Goal: Entertainment & Leisure: Consume media (video, audio)

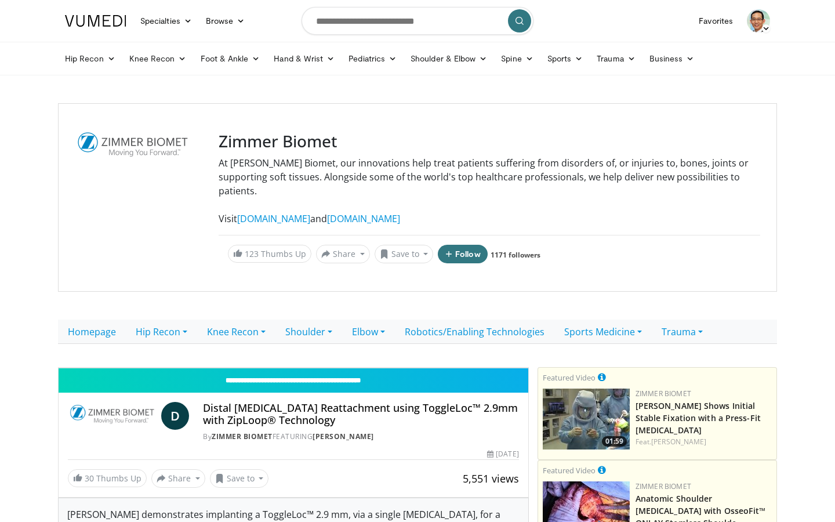
click at [310, 352] on icon "Video Player" at bounding box center [293, 368] width 32 height 32
click at [587, 345] on div "4:32" at bounding box center [587, 342] width 1 height 5
click at [510, 345] on div "Loaded : 78.70% 4:23 4:35" at bounding box center [294, 339] width 470 height 11
click at [59, 345] on div "Loaded : 80.96% 0:16 4:37" at bounding box center [294, 339] width 470 height 11
click at [115, 345] on div "0:29" at bounding box center [115, 342] width 1 height 5
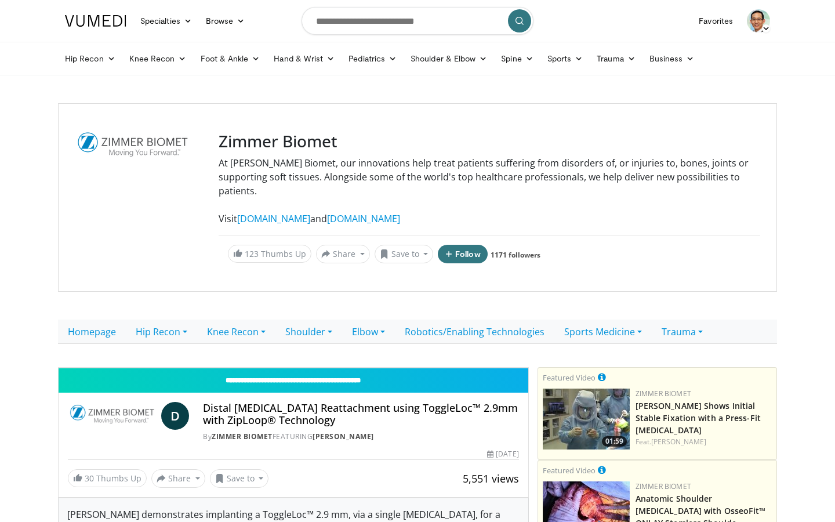
click at [189, 368] on div "10 seconds Tap to unmute" at bounding box center [294, 368] width 470 height 0
click at [261, 345] on div "1:44" at bounding box center [261, 342] width 1 height 5
click at [269, 345] on div "1:48" at bounding box center [269, 342] width 1 height 5
click at [59, 368] on span "Video Player" at bounding box center [70, 356] width 23 height 23
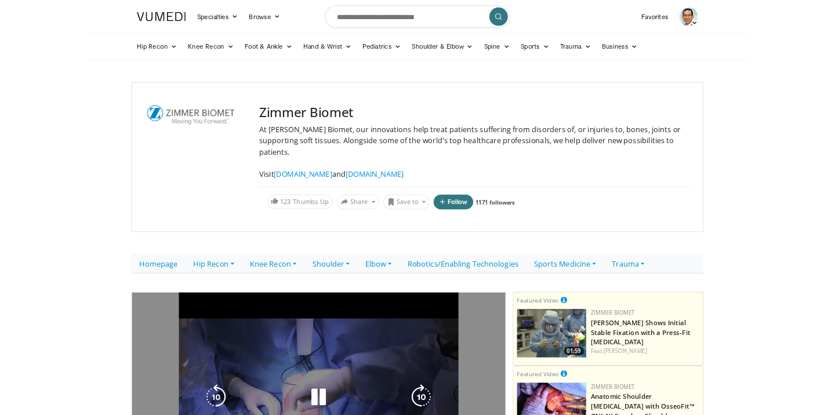
scroll to position [218, 0]
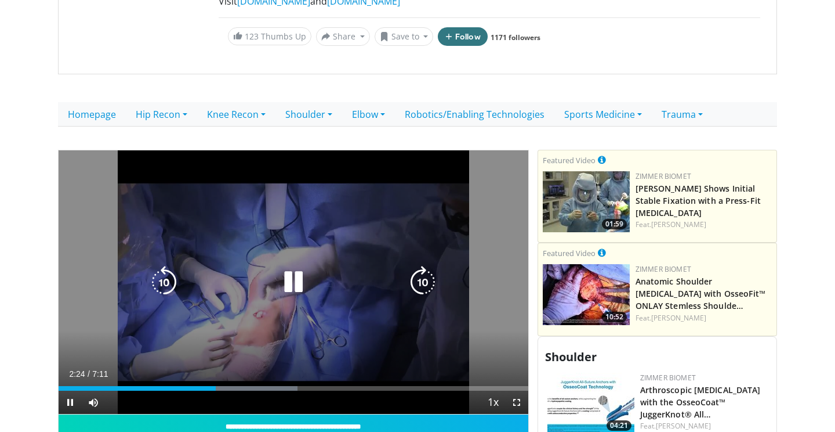
click at [287, 266] on icon "Video Player" at bounding box center [293, 282] width 32 height 32
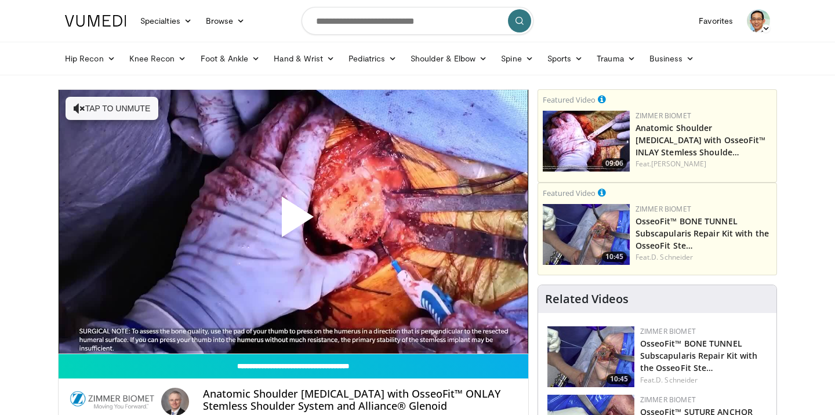
click at [294, 222] on span "Video Player" at bounding box center [294, 222] width 0 height 0
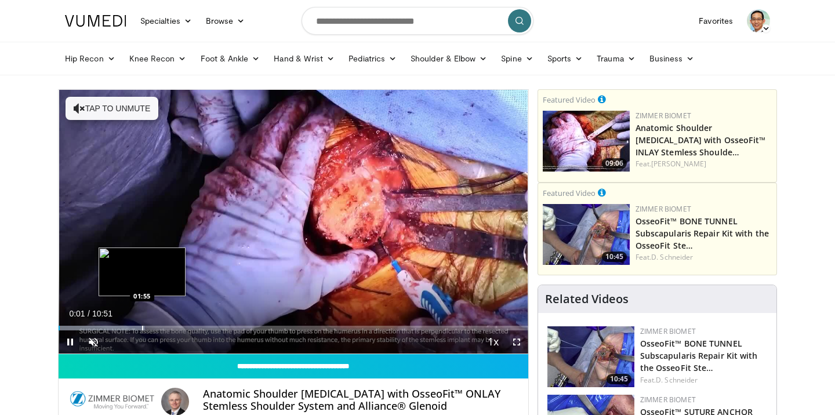
click at [142, 326] on div "Progress Bar" at bounding box center [142, 328] width 1 height 5
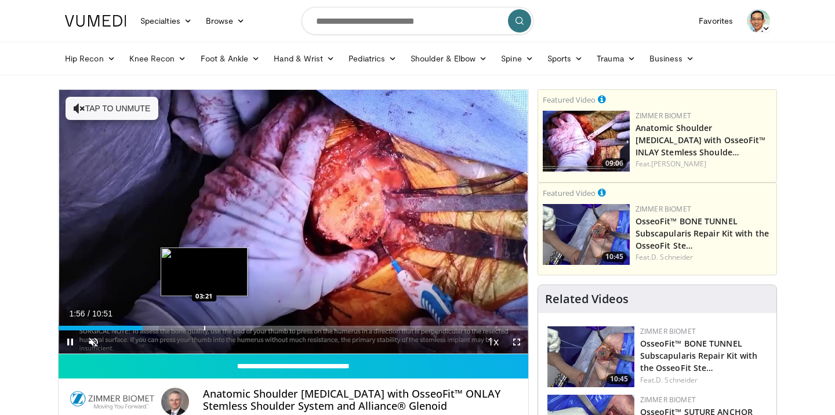
click at [204, 324] on div "Loaded : 21.33% 01:56 03:21" at bounding box center [294, 325] width 470 height 11
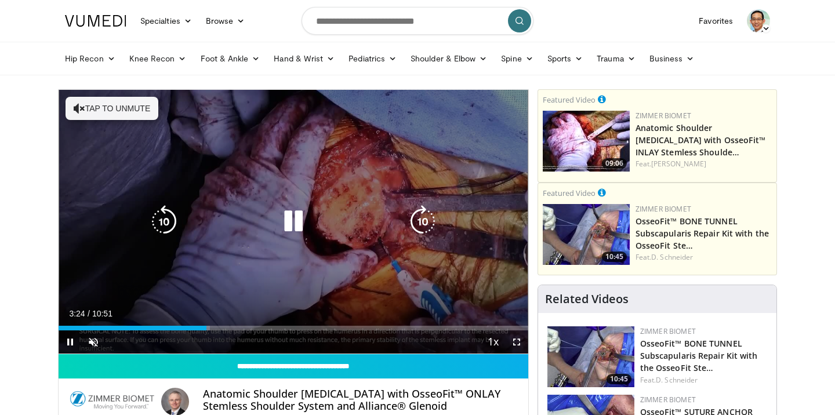
click at [125, 108] on button "Tap to unmute" at bounding box center [112, 108] width 93 height 23
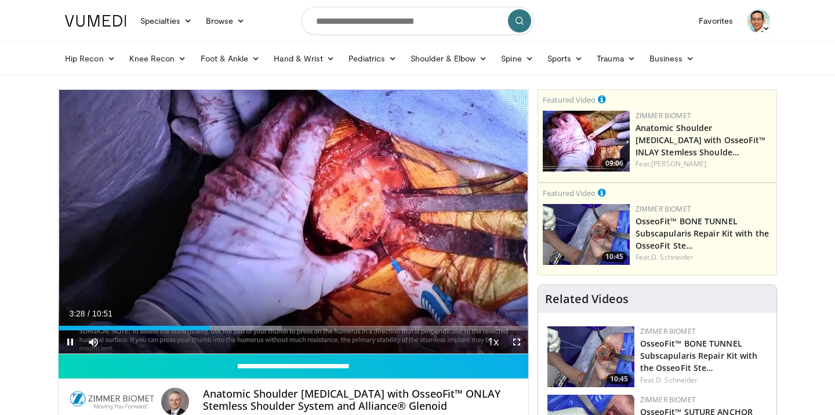
click at [513, 343] on span "Video Player" at bounding box center [516, 342] width 23 height 23
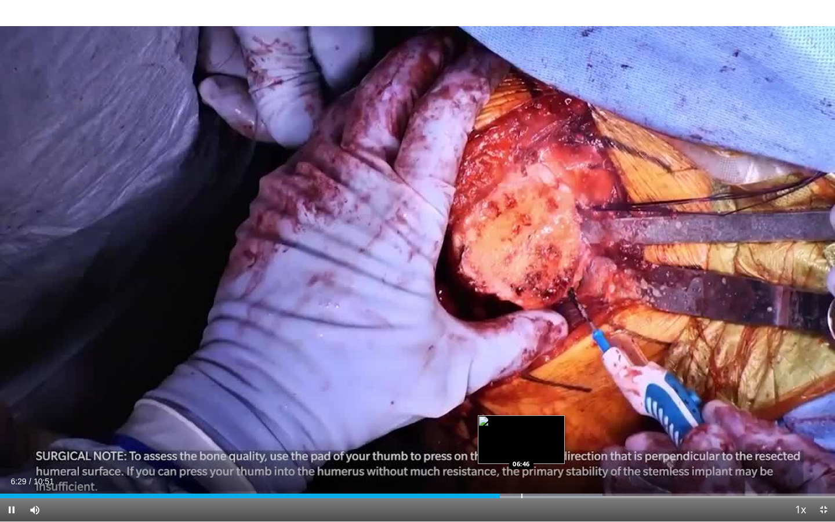
click at [522, 415] on div "Loaded : 72.18% 06:29 06:46" at bounding box center [417, 492] width 835 height 11
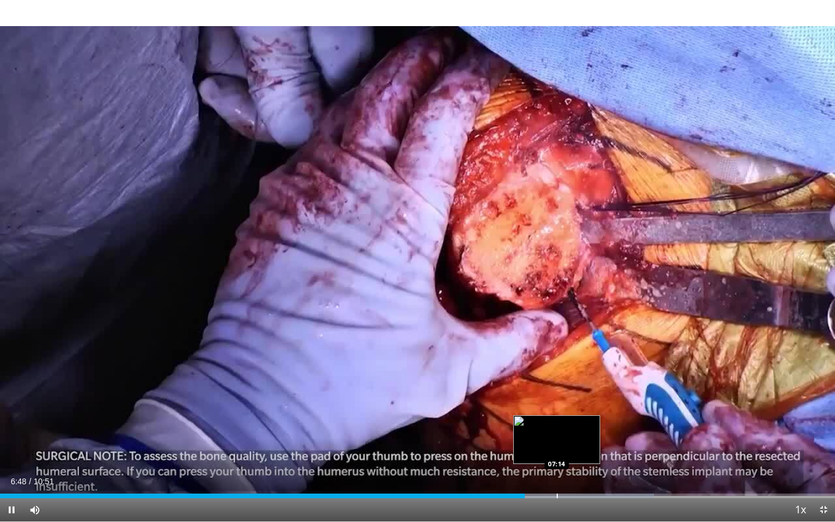
click at [557, 415] on div "Progress Bar" at bounding box center [557, 496] width 1 height 5
click at [549, 415] on div "Loaded : 83.72% 07:15 07:07" at bounding box center [417, 492] width 835 height 11
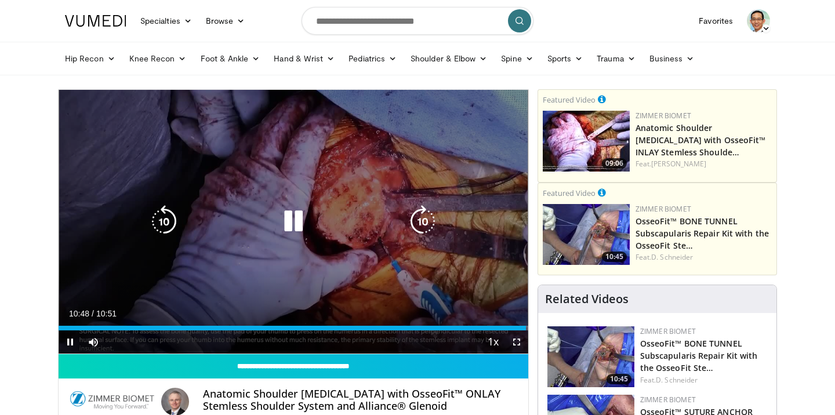
click at [296, 212] on icon "Video Player" at bounding box center [293, 221] width 32 height 32
